Goal: Information Seeking & Learning: Learn about a topic

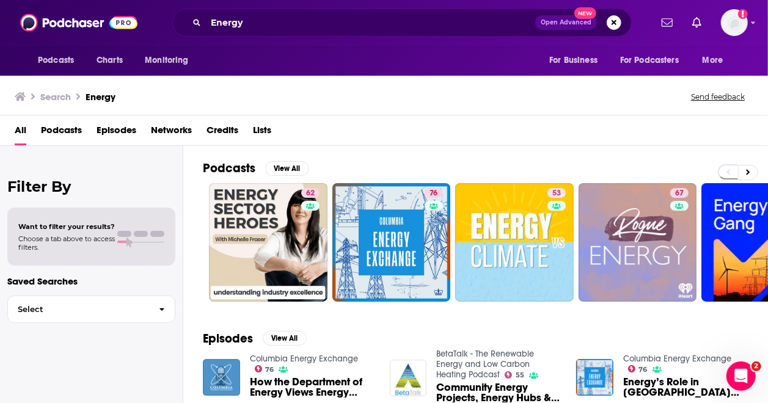
click at [527, 139] on div "All Podcasts Episodes Networks Credits Lists" at bounding box center [386, 132] width 743 height 25
click at [751, 165] on button at bounding box center [748, 172] width 20 height 15
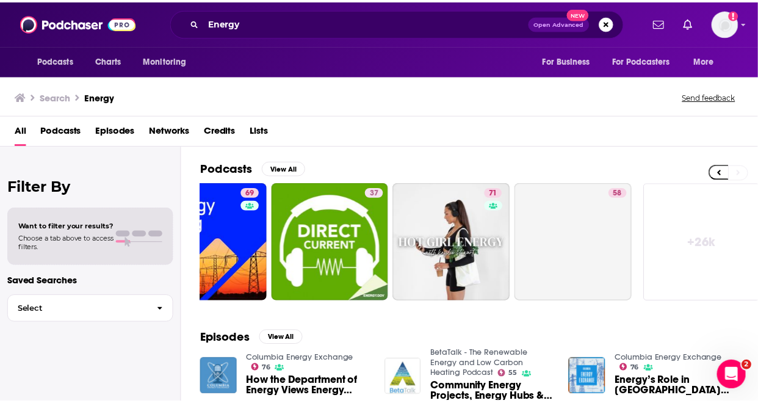
scroll to position [0, 556]
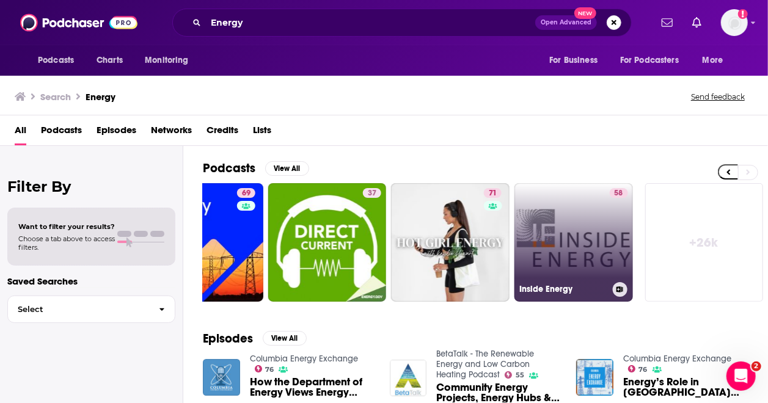
click at [587, 230] on link "58 Inside Energy" at bounding box center [573, 242] width 118 height 118
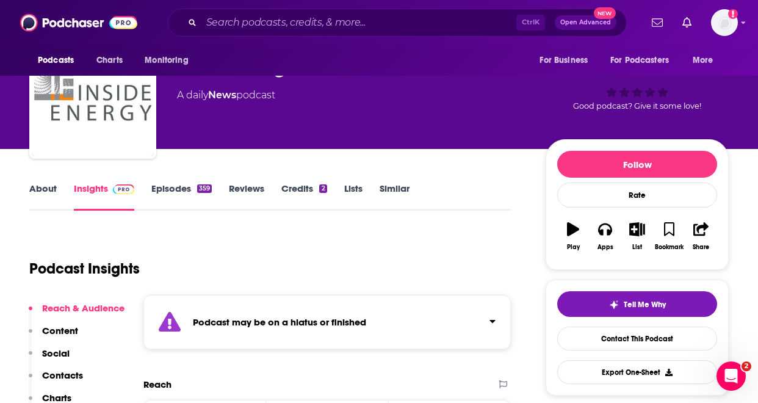
scroll to position [49, 0]
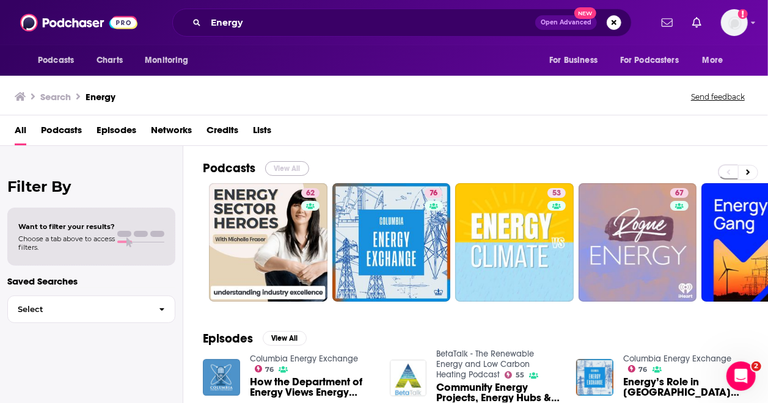
click at [280, 170] on button "View All" at bounding box center [287, 168] width 44 height 15
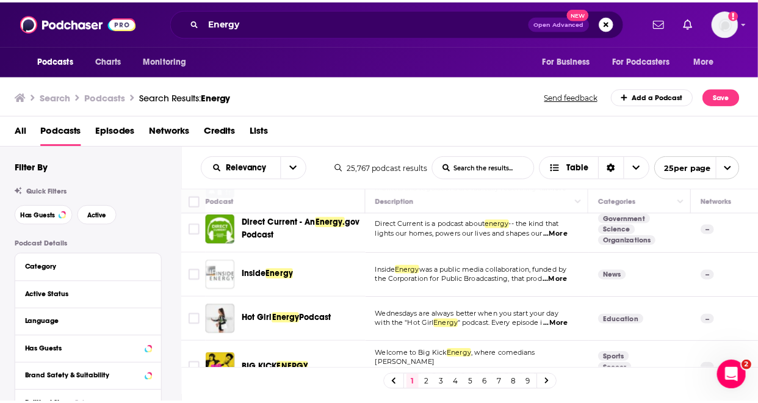
scroll to position [296, 0]
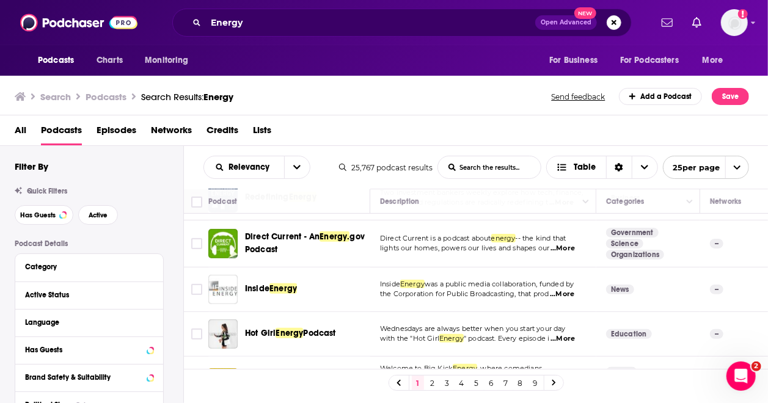
click at [305, 239] on div "Podcasts Charts Monitoring Energy Open Advanced New For Business For Podcasters…" at bounding box center [384, 201] width 768 height 403
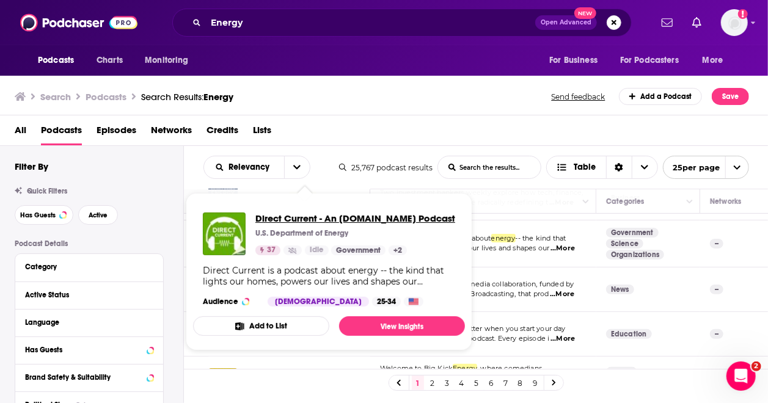
click at [320, 217] on span "Direct Current - An [DOMAIN_NAME] Podcast" at bounding box center [355, 219] width 200 height 12
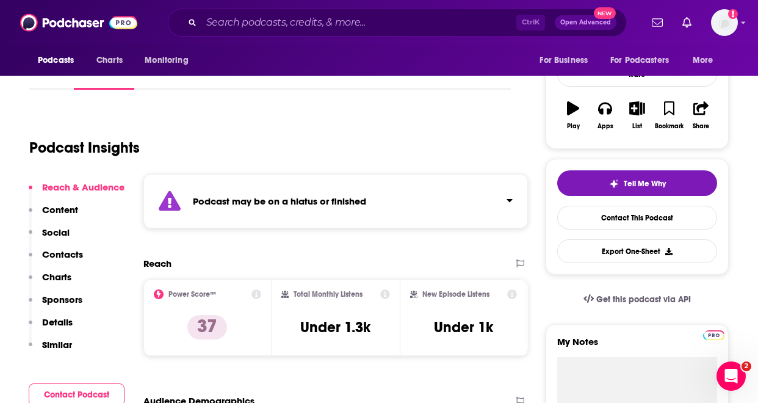
scroll to position [195, 0]
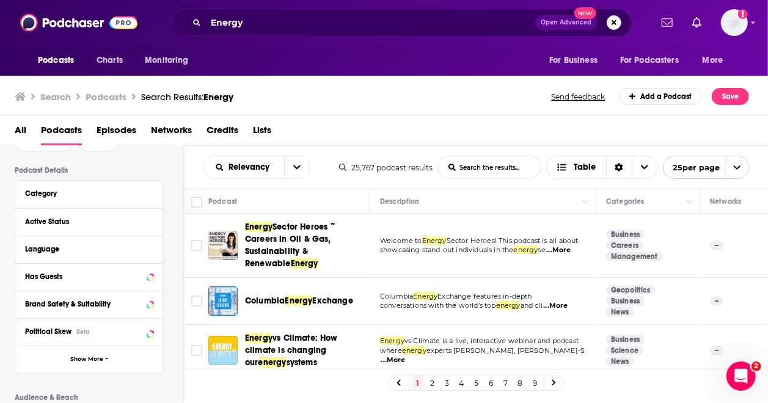
scroll to position [122, 0]
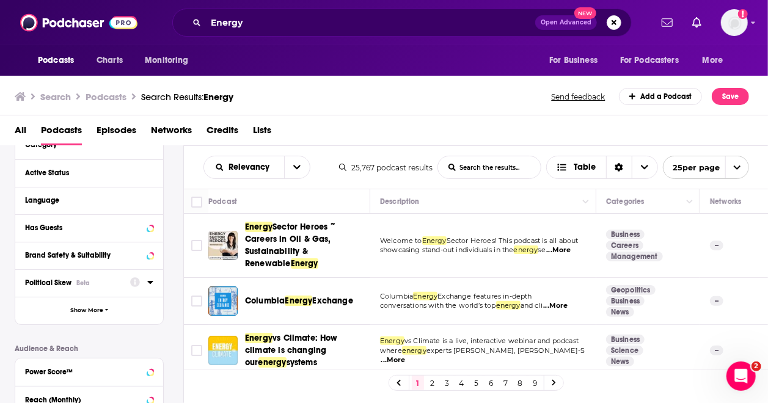
click at [46, 285] on span "Political Skew" at bounding box center [48, 282] width 46 height 9
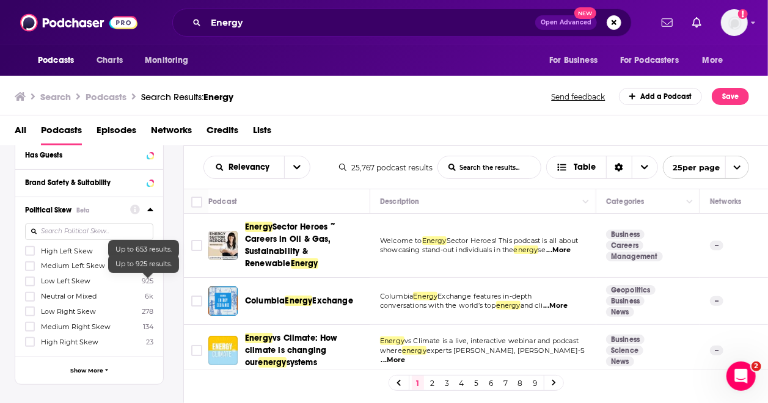
scroll to position [195, 0]
click at [86, 325] on span "Medium Right Skew" at bounding box center [76, 326] width 70 height 9
click at [30, 330] on input "multiSelectOption-Right-5" at bounding box center [30, 330] width 0 height 0
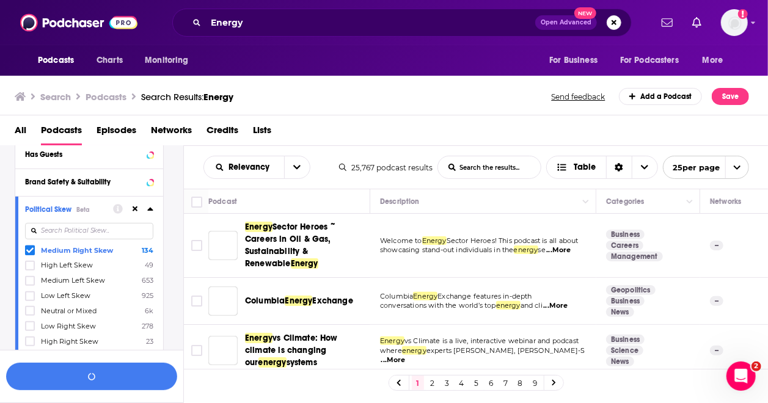
scroll to position [225, 0]
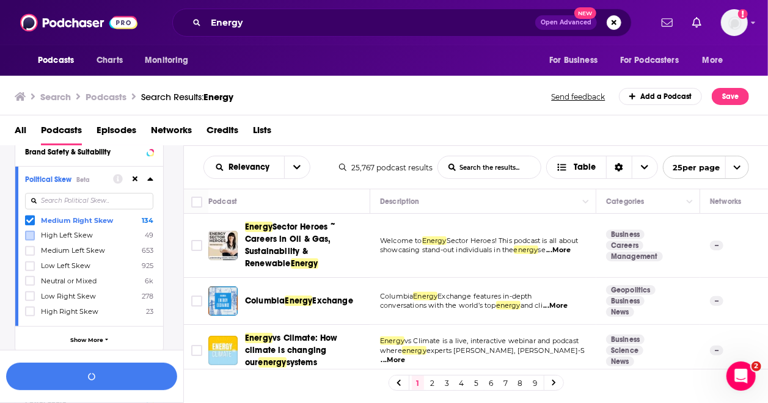
click at [33, 236] on label at bounding box center [30, 236] width 10 height 10
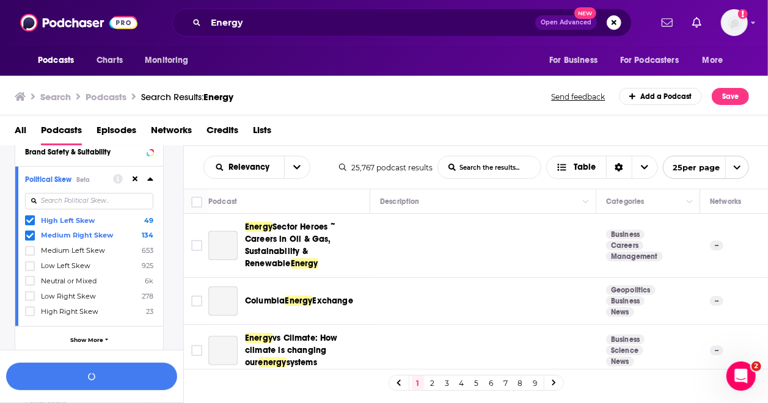
click at [33, 236] on span at bounding box center [30, 236] width 10 height 10
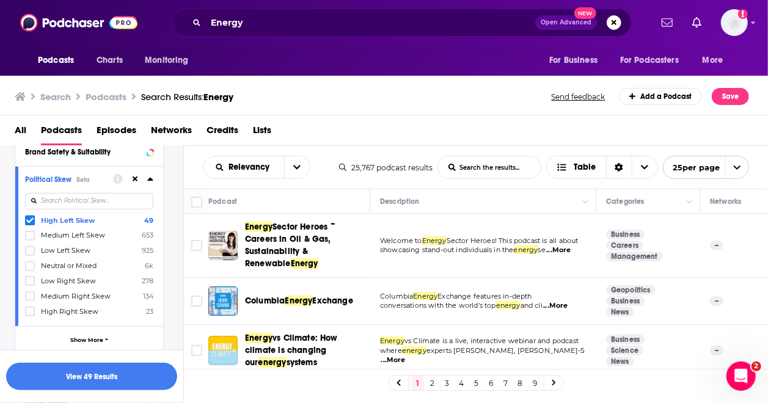
click at [161, 197] on div "Political Skew Beta High Left Skew 49 Medium Left Skew 653 Low Left Skew 925 Ne…" at bounding box center [89, 246] width 148 height 160
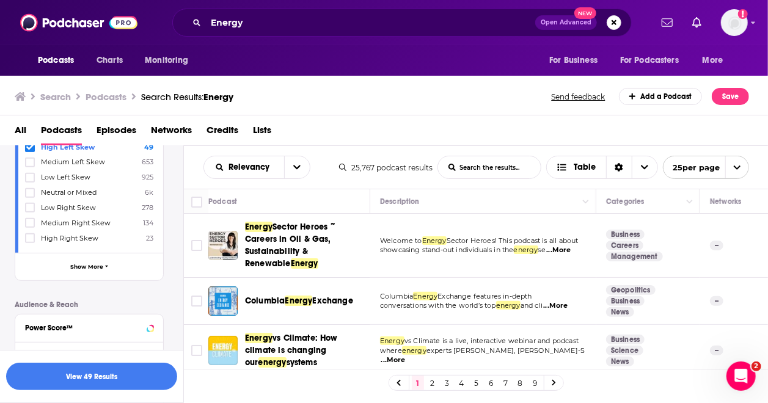
scroll to position [323, 0]
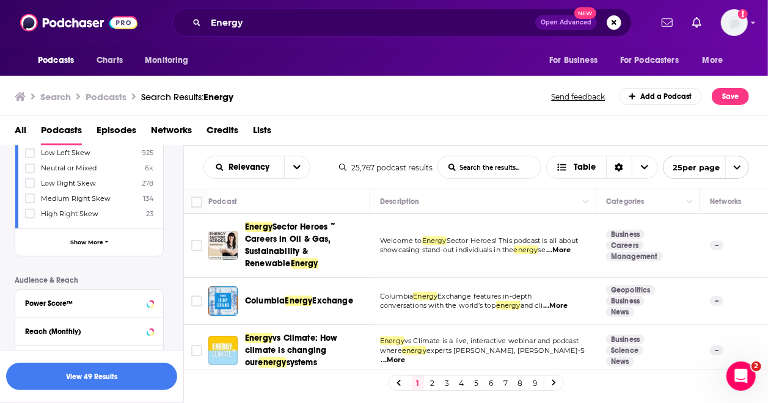
click at [90, 194] on span "Medium Right Skew" at bounding box center [76, 198] width 70 height 9
click at [30, 202] on input "multiSelectOption-Right-5" at bounding box center [30, 202] width 0 height 0
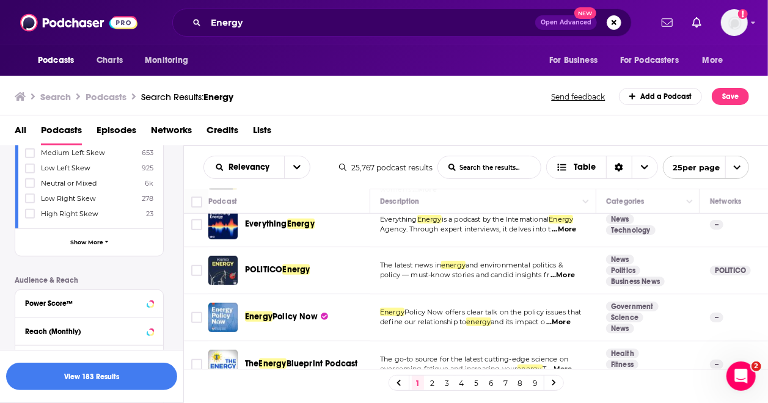
scroll to position [496, 0]
